Goal: Transaction & Acquisition: Book appointment/travel/reservation

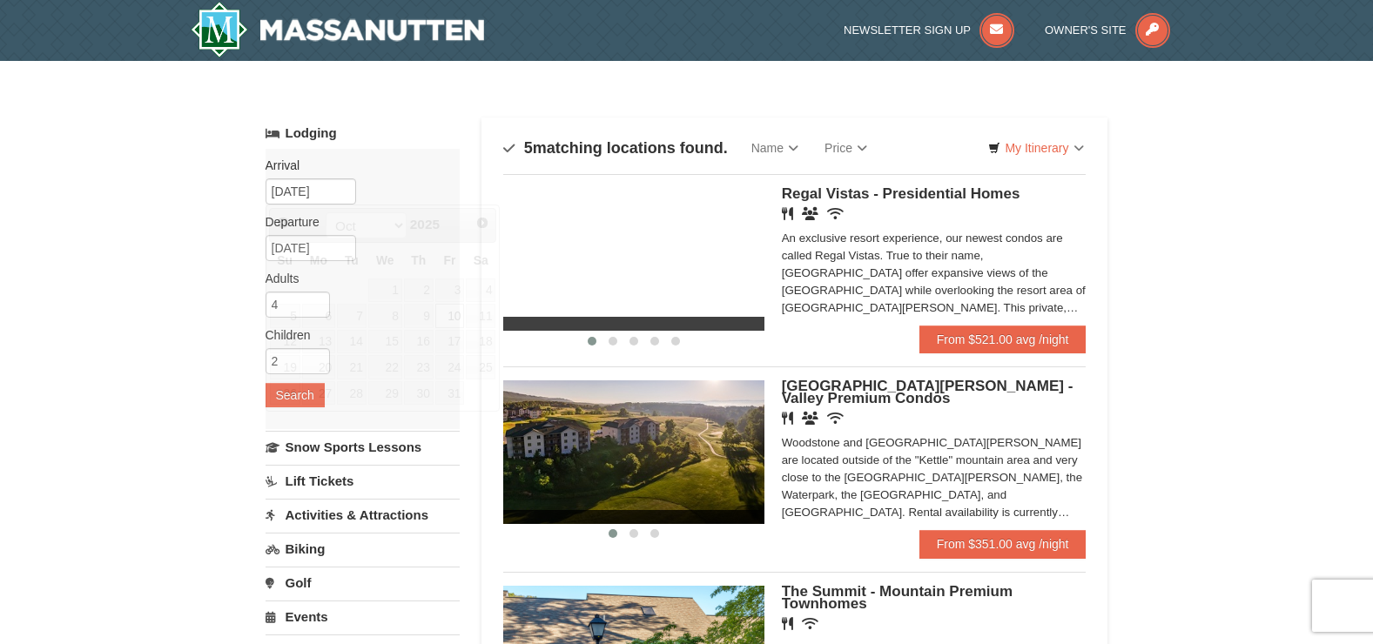
click at [318, 194] on input "[DATE]" at bounding box center [311, 191] width 91 height 26
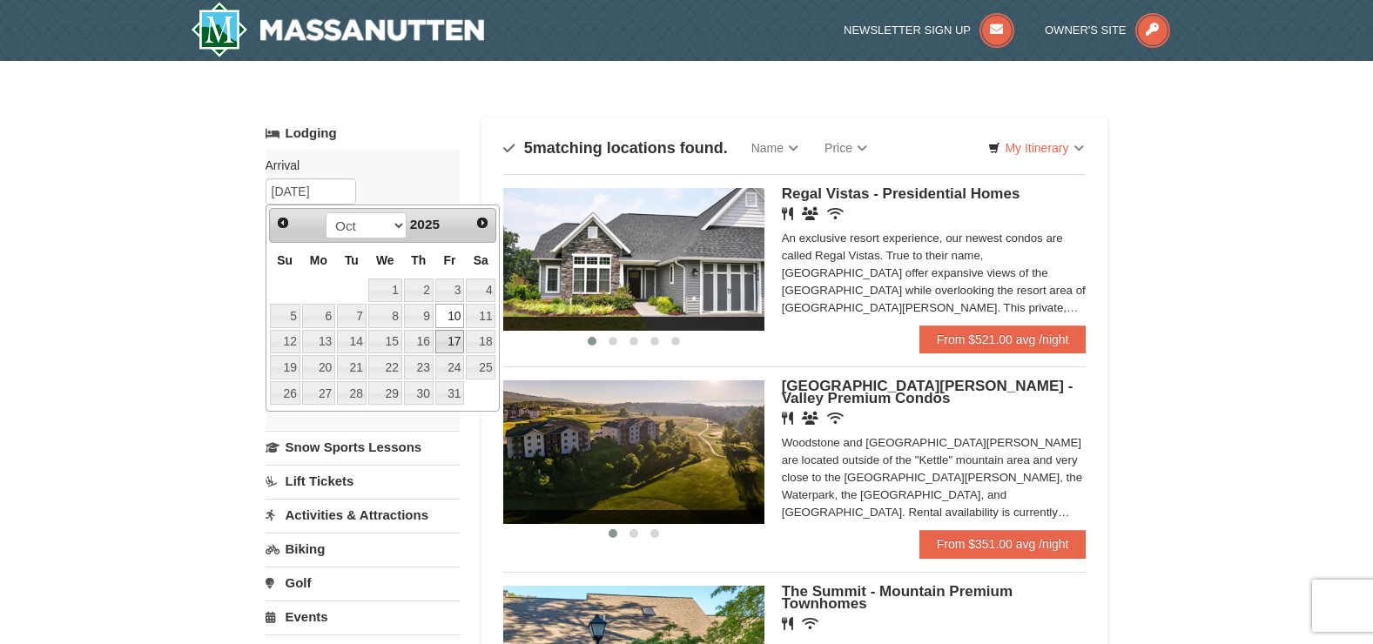
click at [449, 347] on link "17" at bounding box center [450, 342] width 30 height 24
type input "[DATE]"
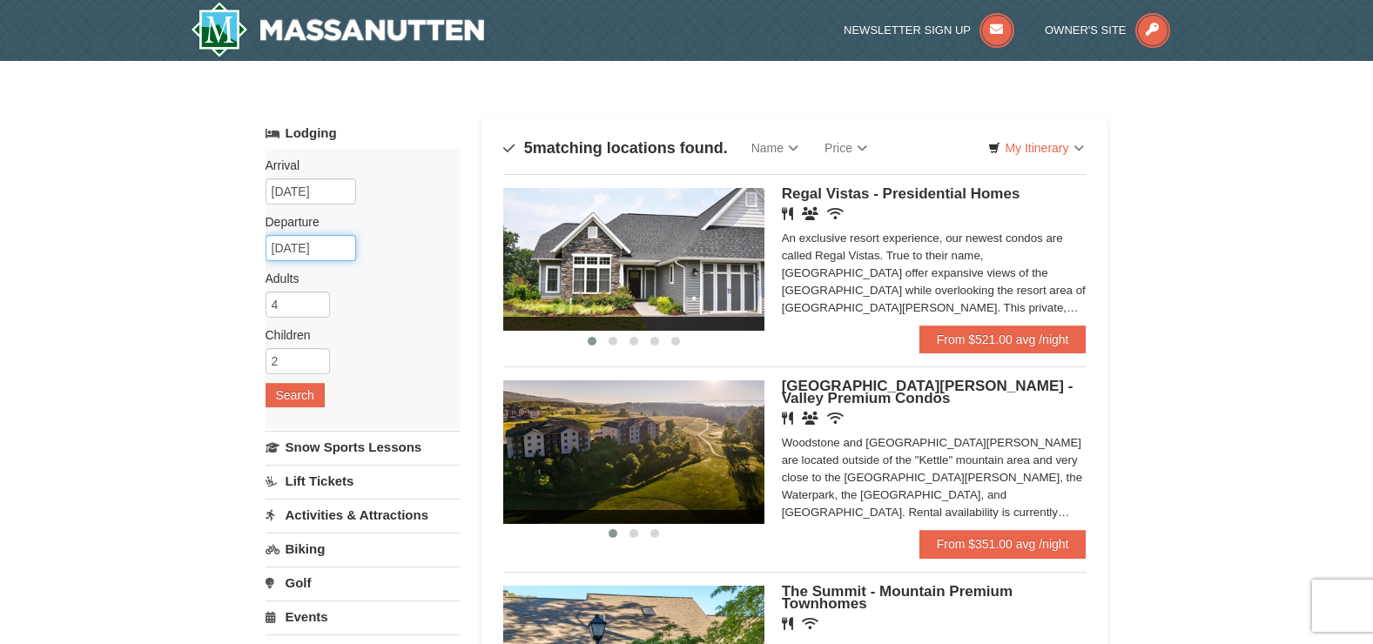
click at [333, 252] on input "[DATE]" at bounding box center [311, 248] width 91 height 26
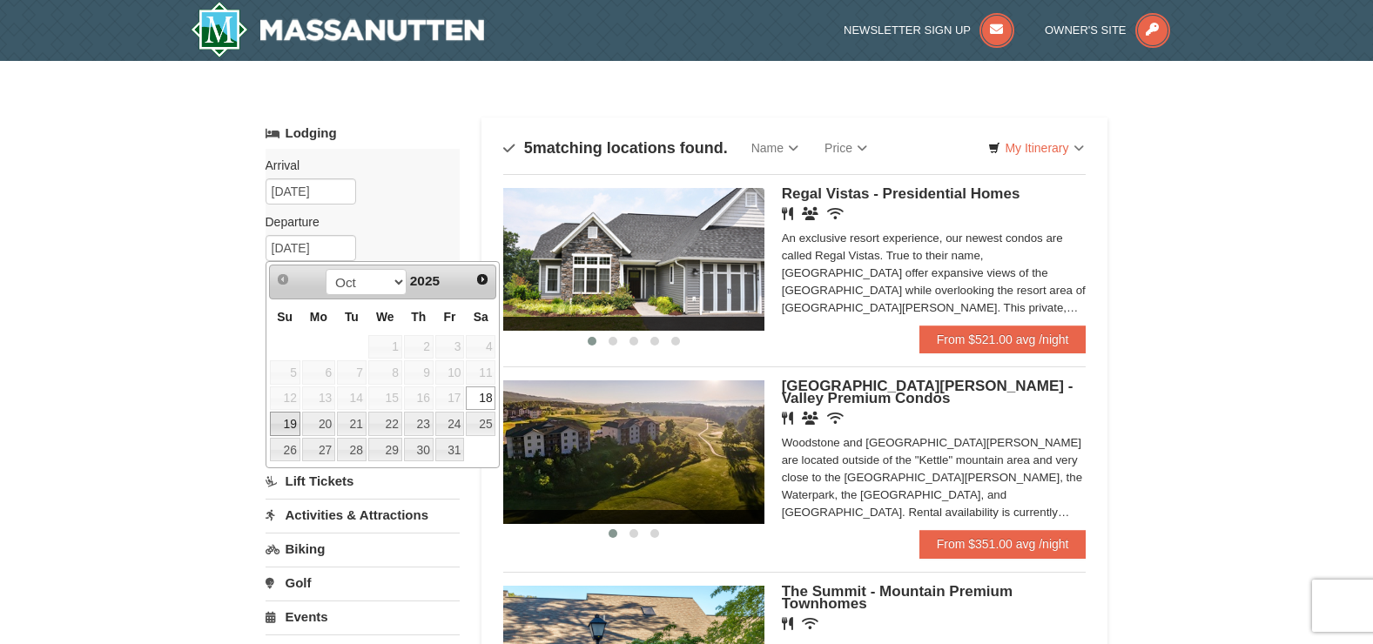
click at [293, 421] on link "19" at bounding box center [285, 424] width 30 height 24
type input "[DATE]"
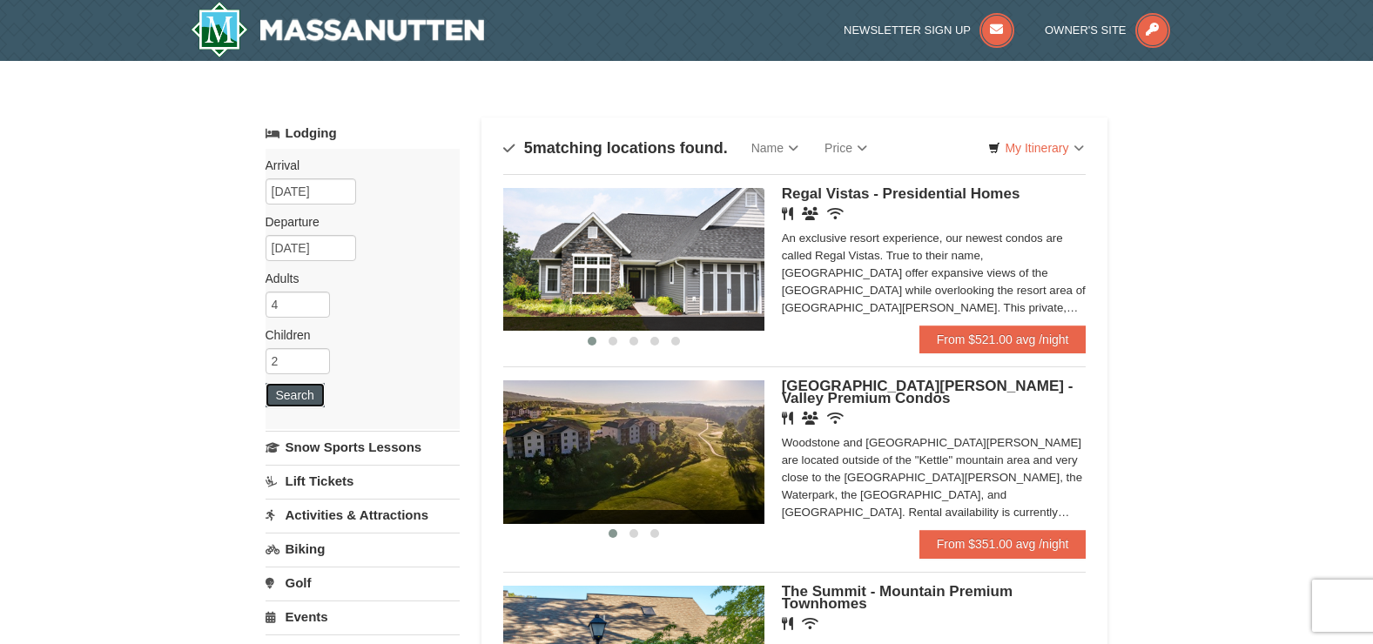
click at [310, 389] on button "Search" at bounding box center [295, 395] width 59 height 24
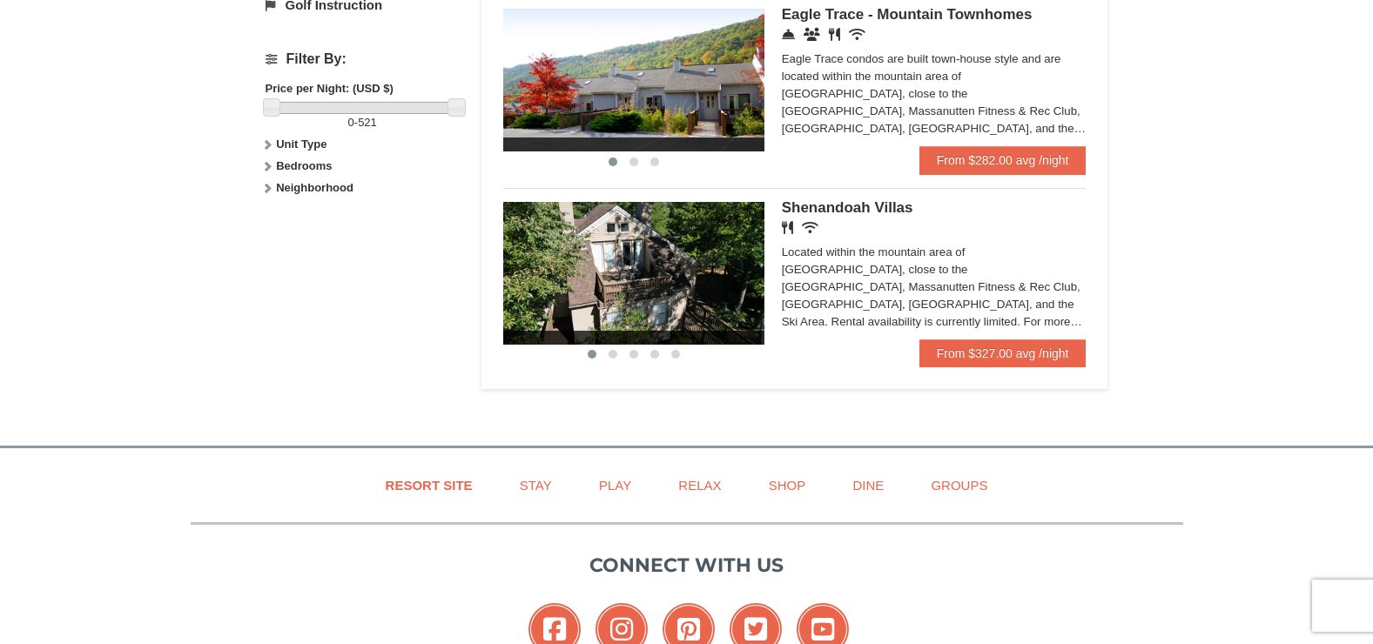
scroll to position [784, 0]
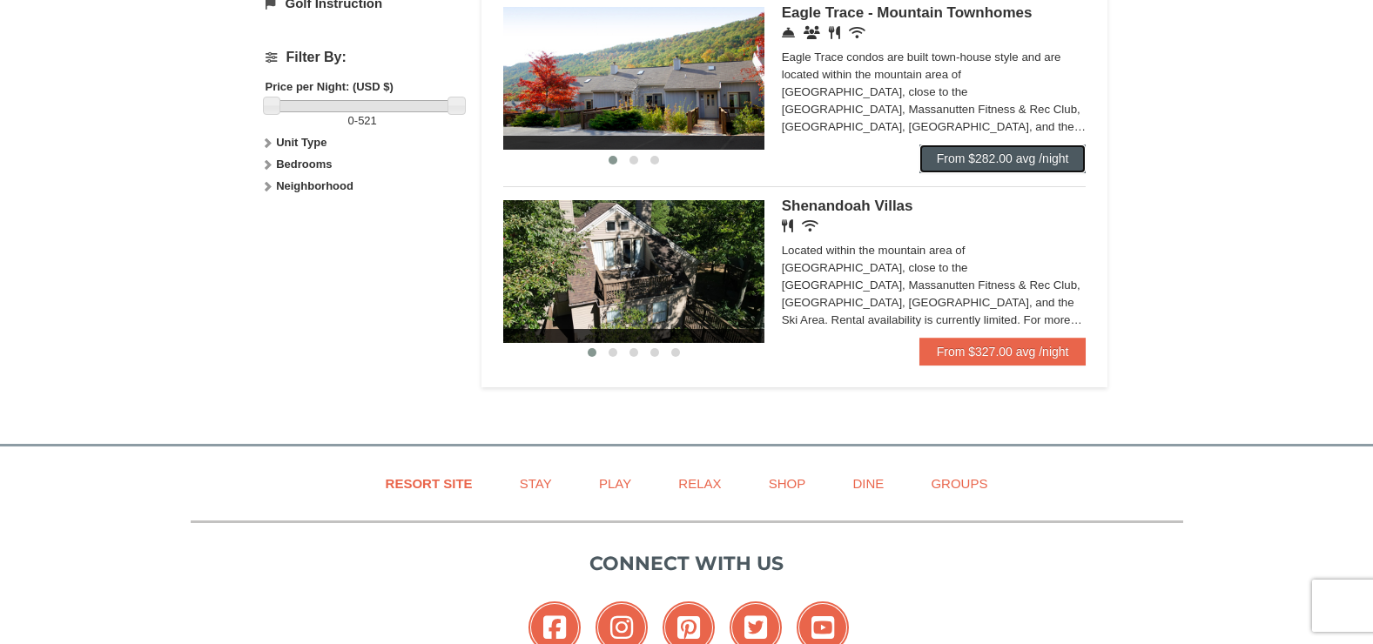
click at [1008, 158] on link "From $282.00 avg /night" at bounding box center [1002, 159] width 167 height 28
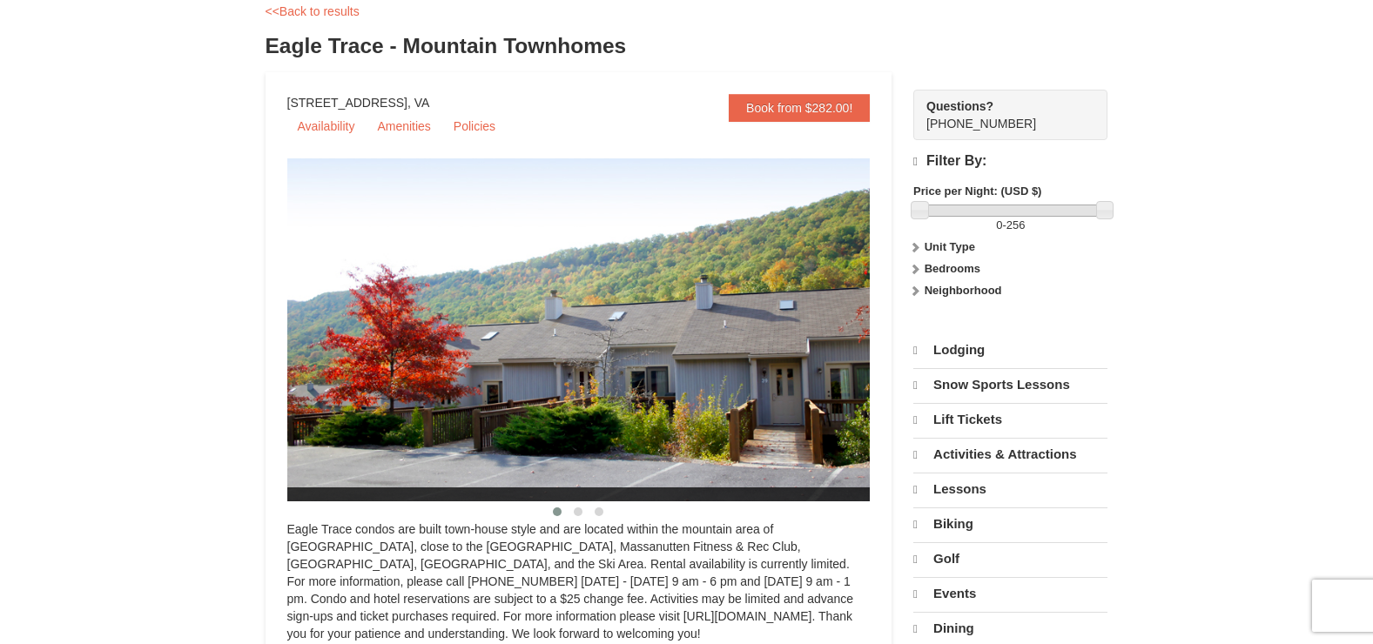
select select "9"
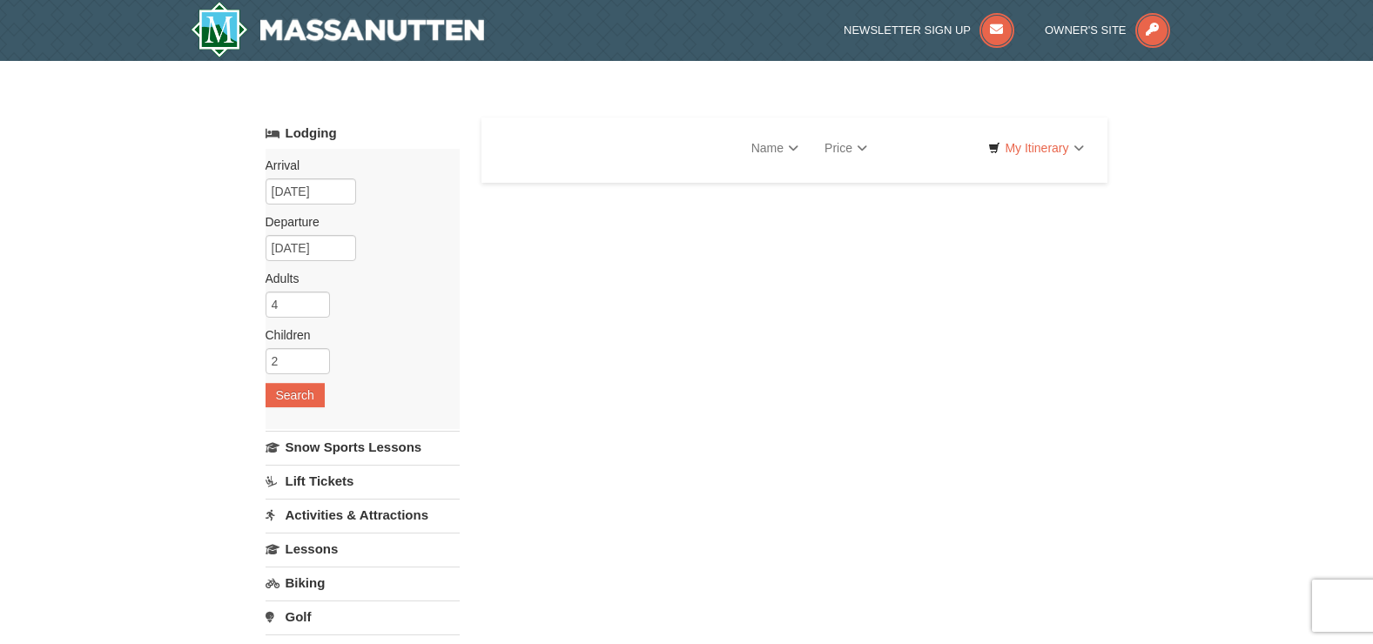
select select "9"
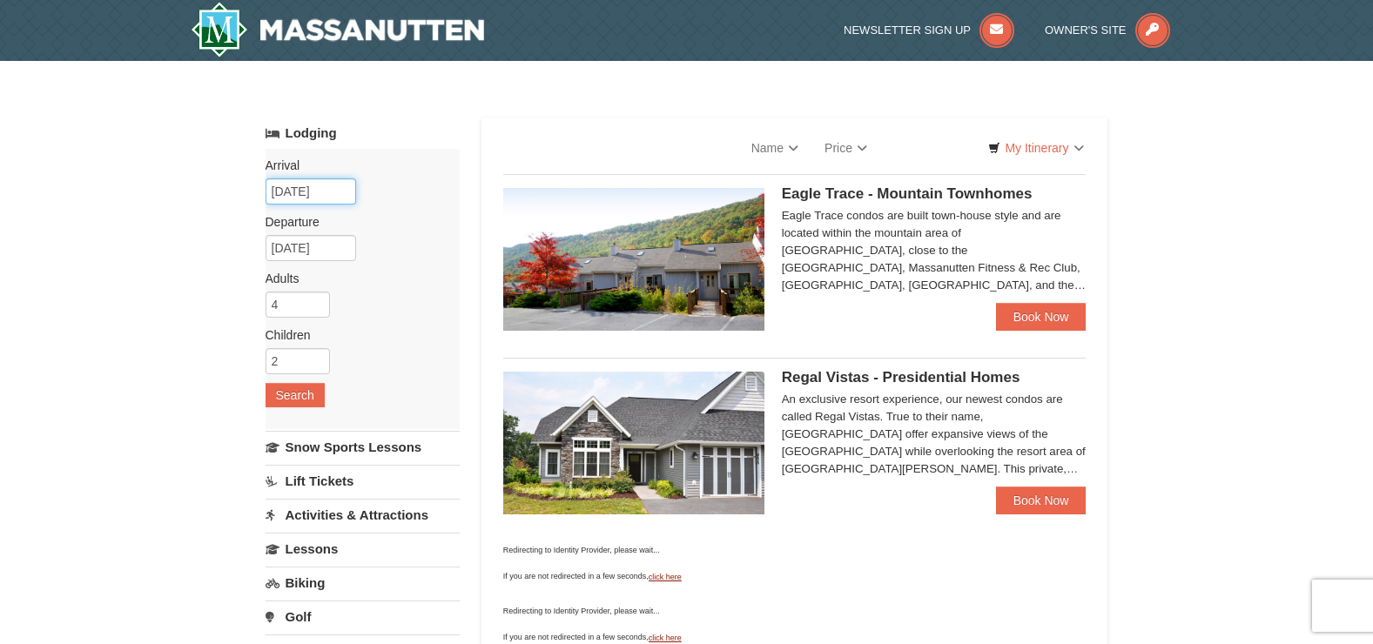
drag, startPoint x: 345, startPoint y: 193, endPoint x: 370, endPoint y: 178, distance: 29.3
click at [346, 193] on input "[DATE]" at bounding box center [311, 191] width 91 height 26
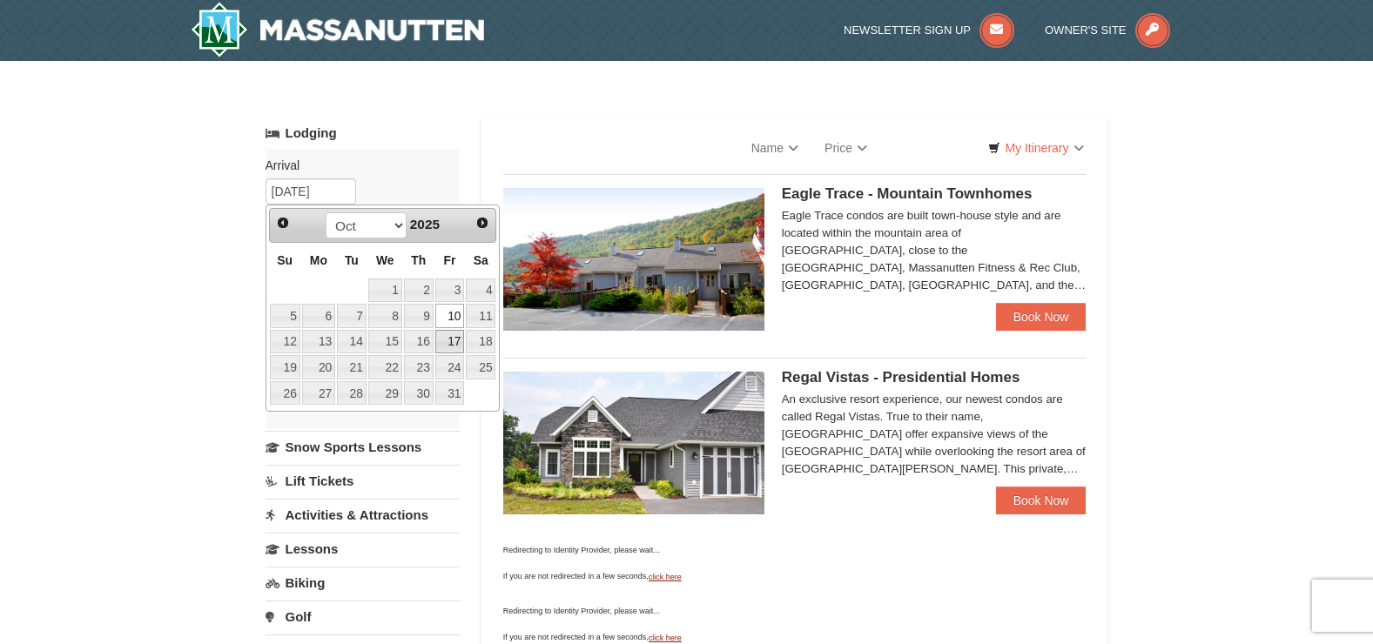
click at [450, 347] on link "17" at bounding box center [450, 342] width 30 height 24
type input "[DATE]"
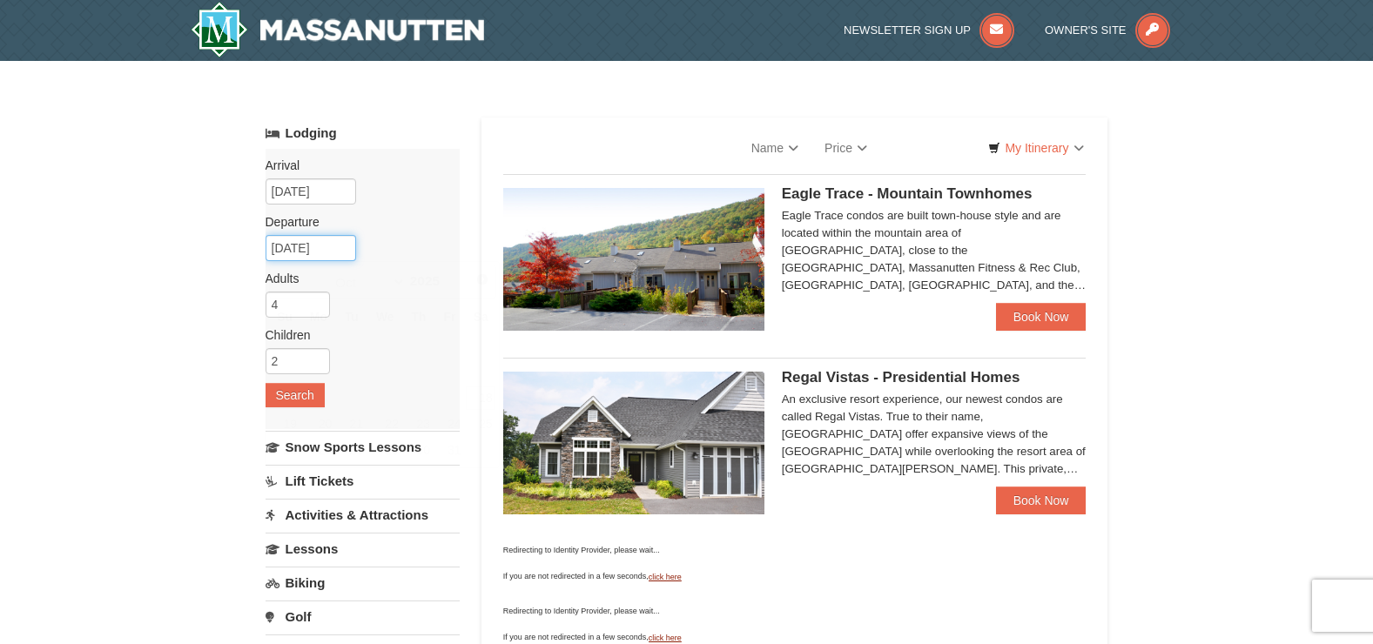
click at [326, 241] on input "[DATE]" at bounding box center [311, 248] width 91 height 26
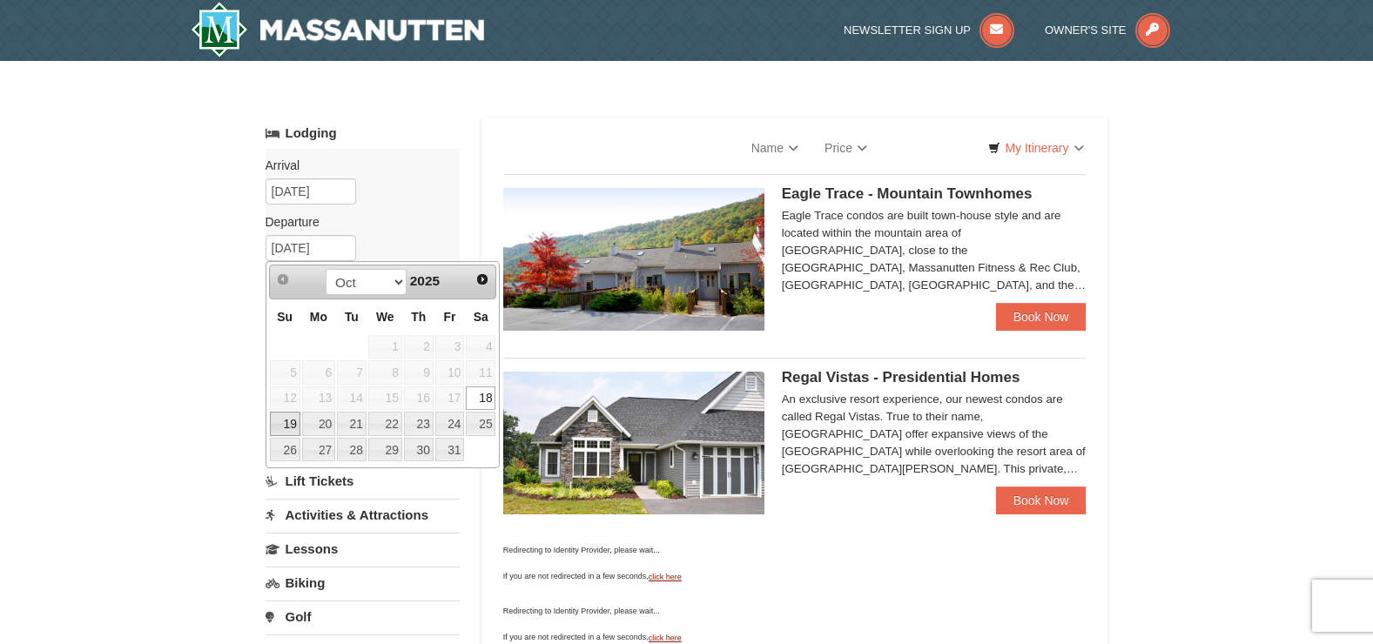
click at [287, 429] on link "19" at bounding box center [285, 424] width 30 height 24
type input "[DATE]"
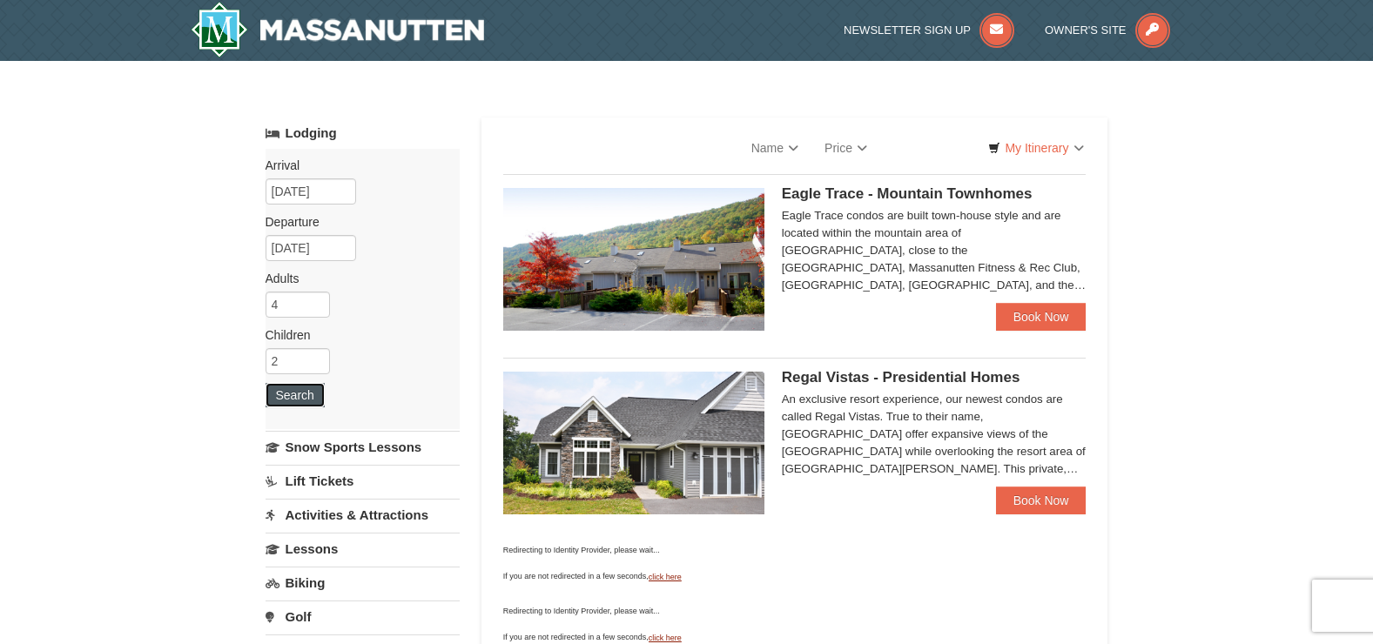
click at [306, 397] on button "Search" at bounding box center [295, 395] width 59 height 24
select select "9"
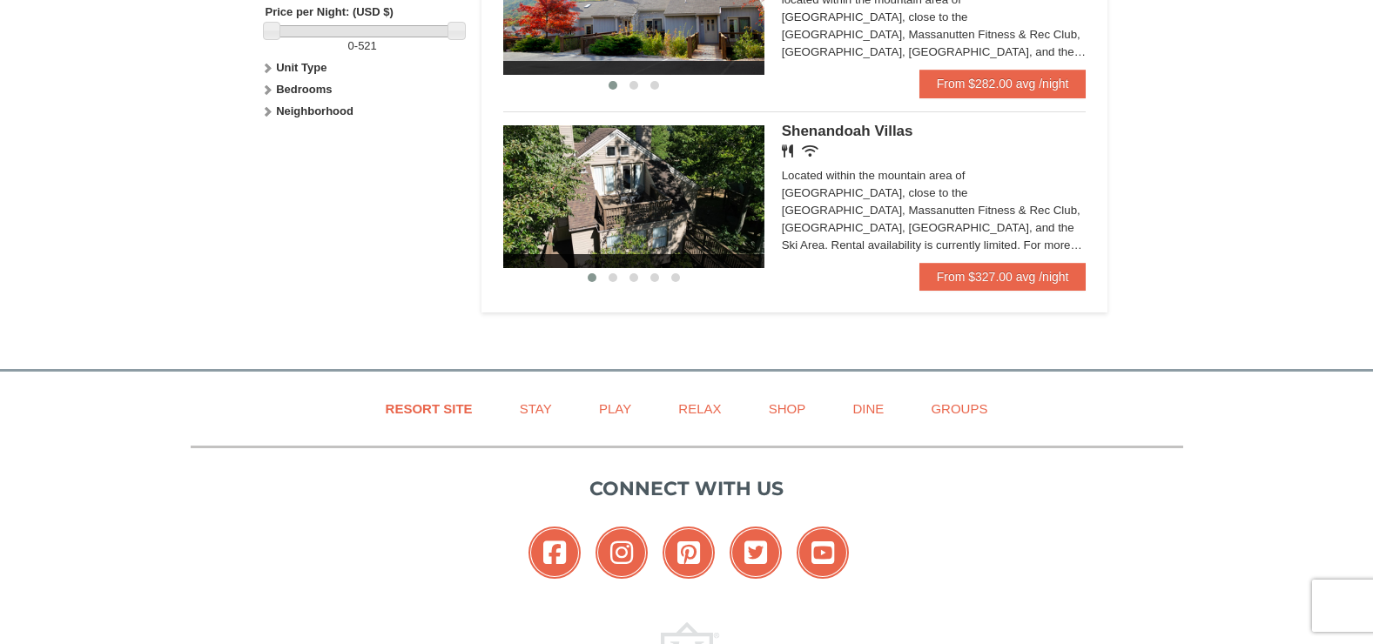
scroll to position [827, 0]
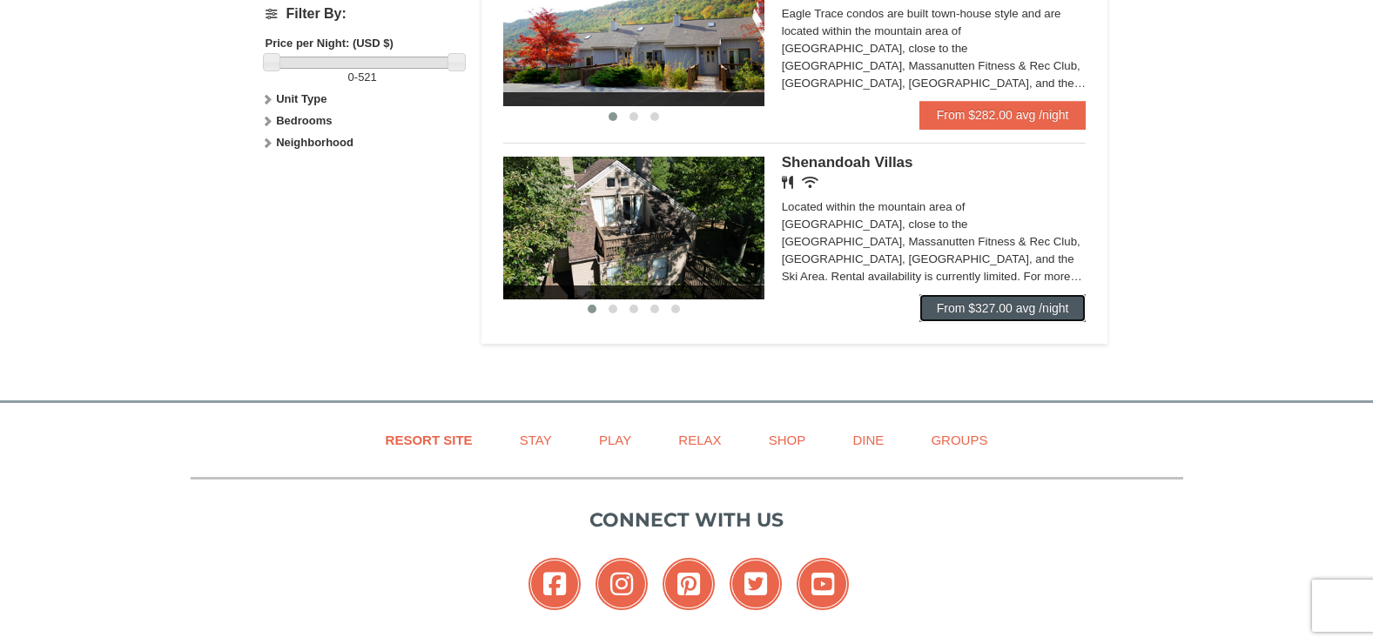
click at [986, 310] on link "From $327.00 avg /night" at bounding box center [1002, 308] width 167 height 28
